Goal: Transaction & Acquisition: Purchase product/service

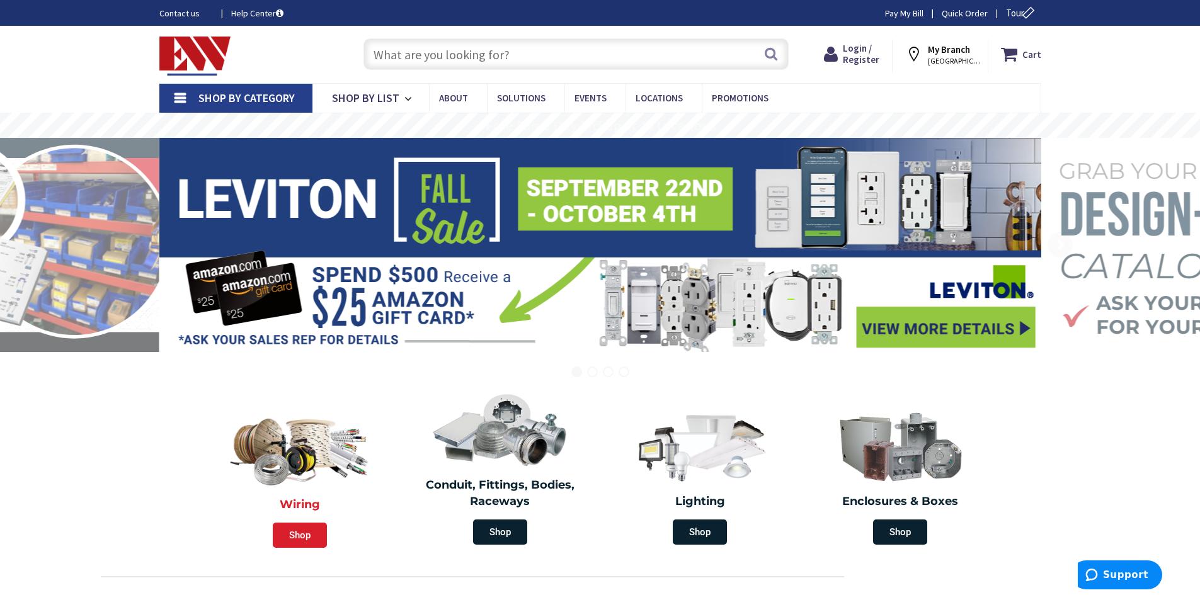
click at [287, 542] on span "Shop" at bounding box center [300, 535] width 54 height 25
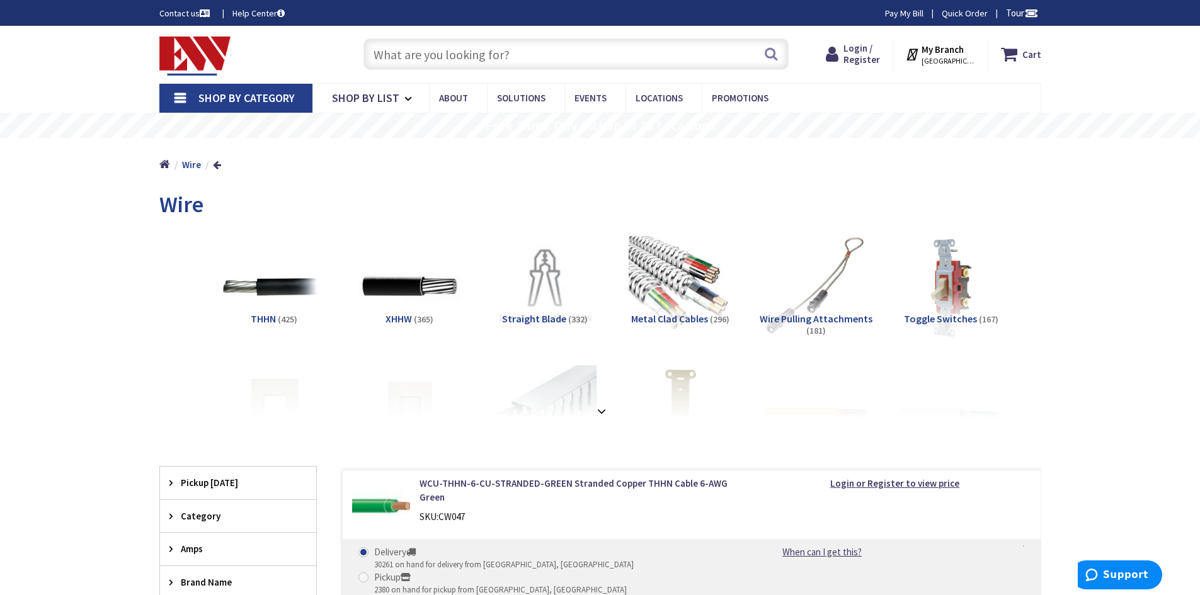
click at [507, 54] on input "text" at bounding box center [575, 53] width 425 height 31
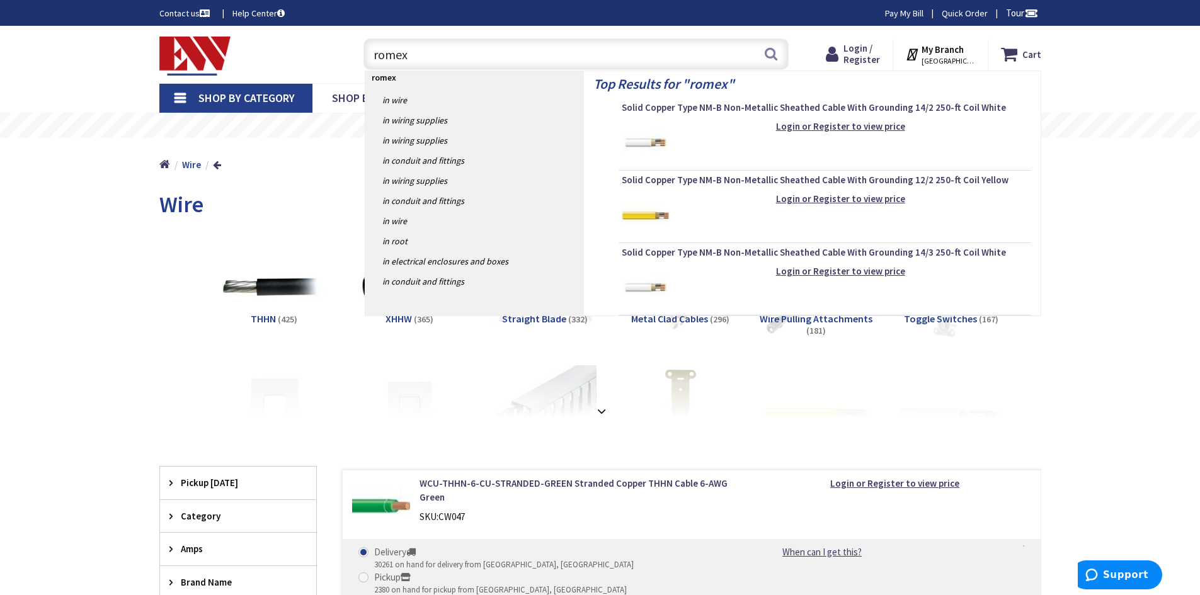
type input "romex"
click at [389, 79] on strong "romex" at bounding box center [384, 77] width 25 height 11
click at [396, 101] on link "in Wire" at bounding box center [474, 100] width 219 height 20
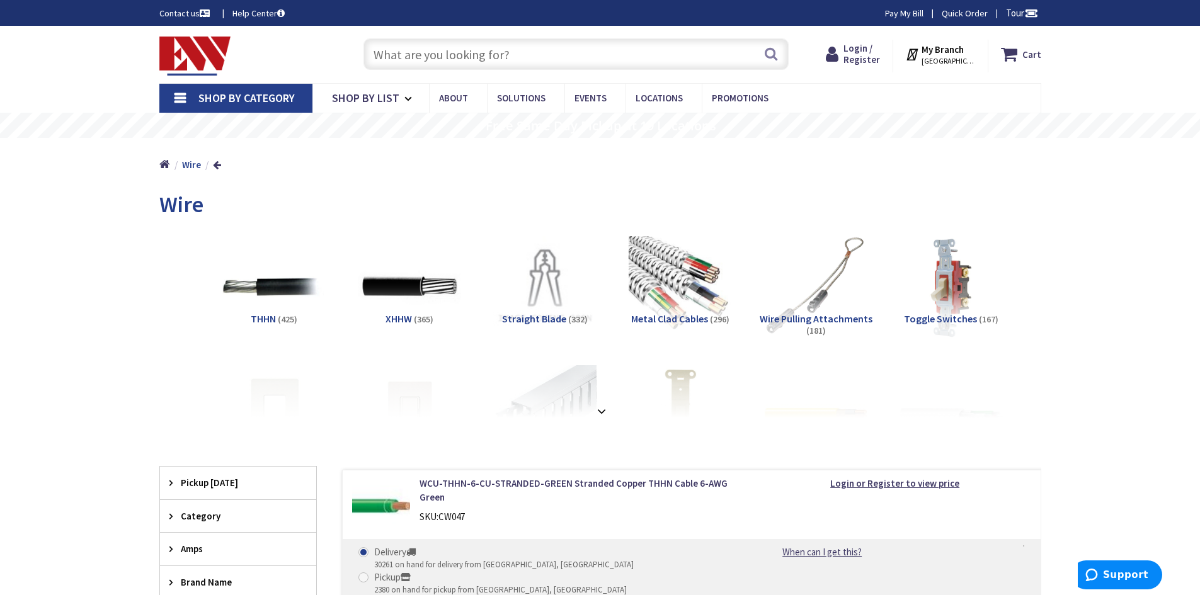
click at [462, 59] on input "text" at bounding box center [575, 53] width 425 height 31
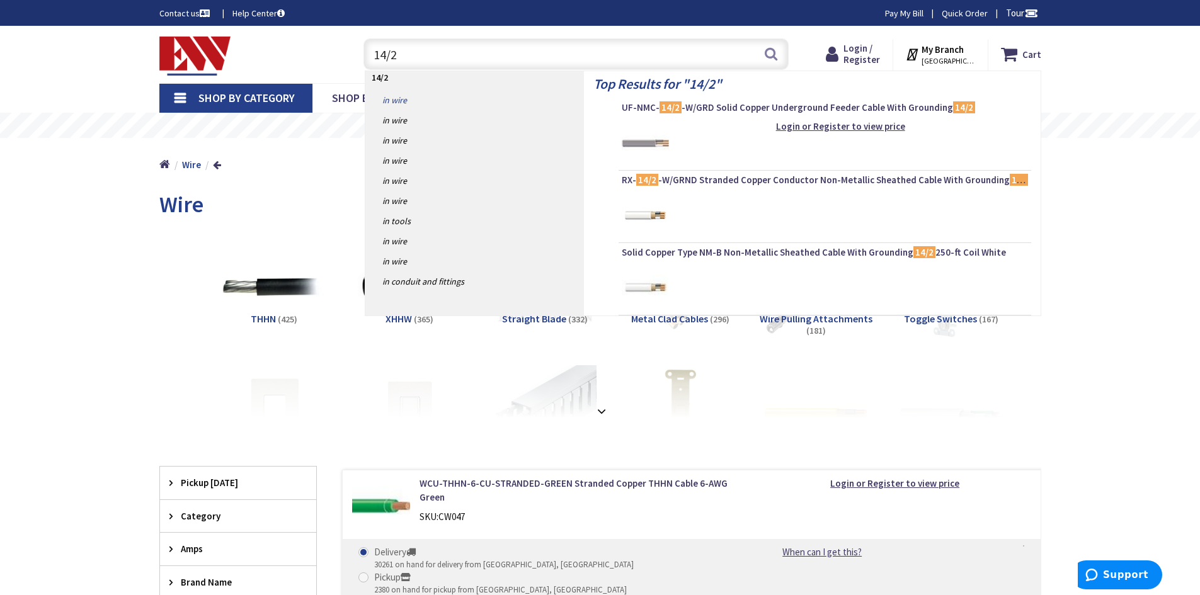
type input "14/2"
click at [415, 101] on link "in Wire" at bounding box center [474, 100] width 219 height 20
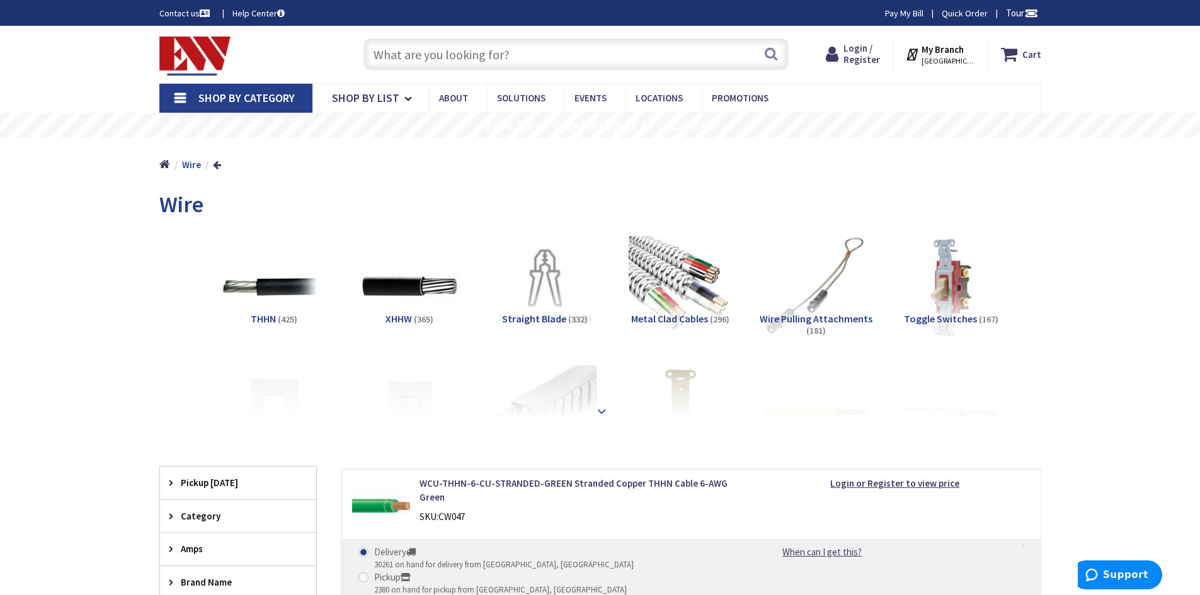
click at [599, 405] on strong at bounding box center [601, 405] width 15 height 14
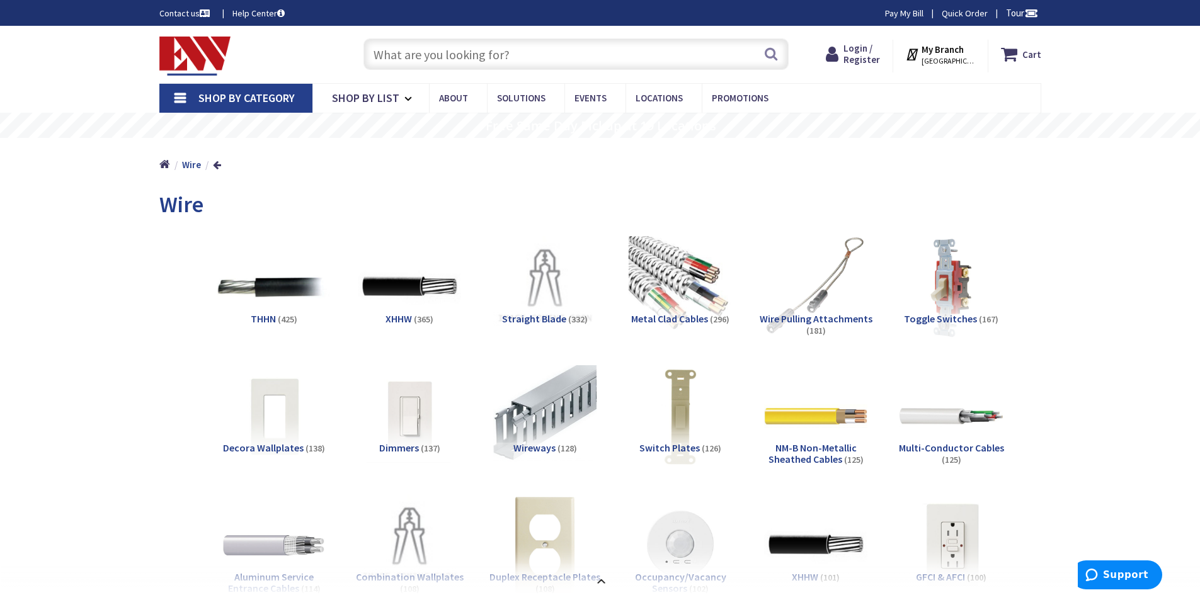
click at [277, 294] on img at bounding box center [274, 287] width 114 height 114
click at [542, 55] on input "text" at bounding box center [575, 53] width 425 height 31
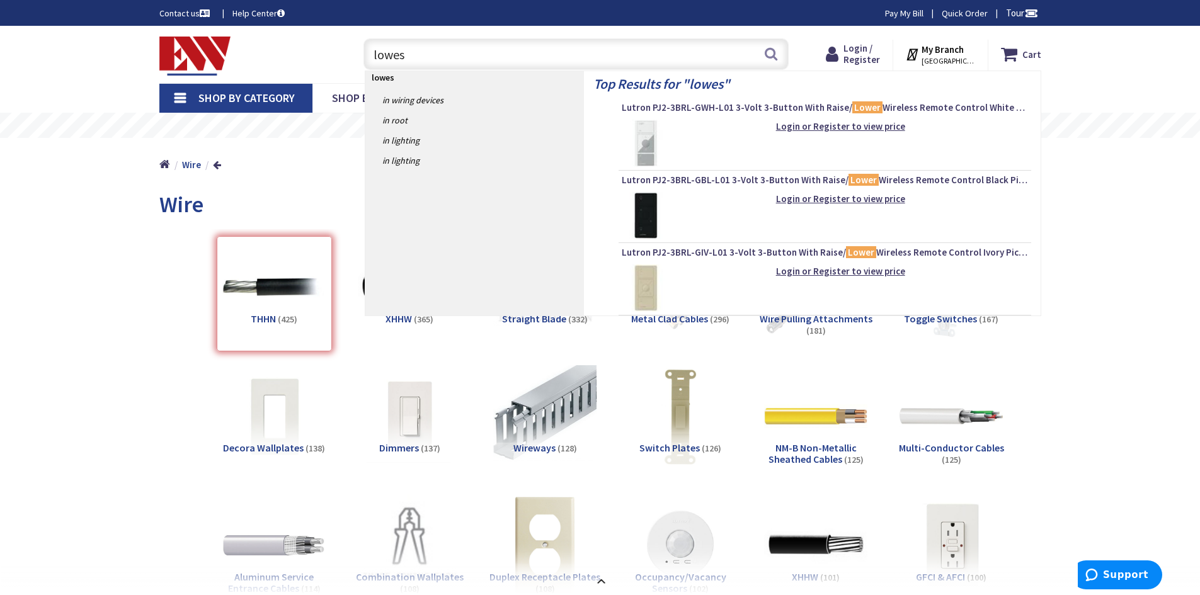
type input "lowes"
